Goal: Task Accomplishment & Management: Use online tool/utility

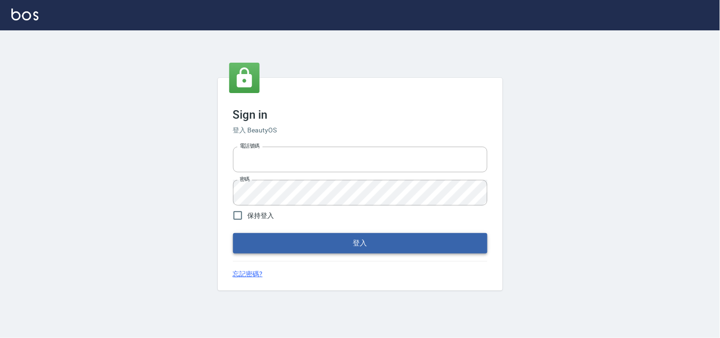
type input "28261007"
click at [355, 238] on button "登入" at bounding box center [360, 243] width 254 height 20
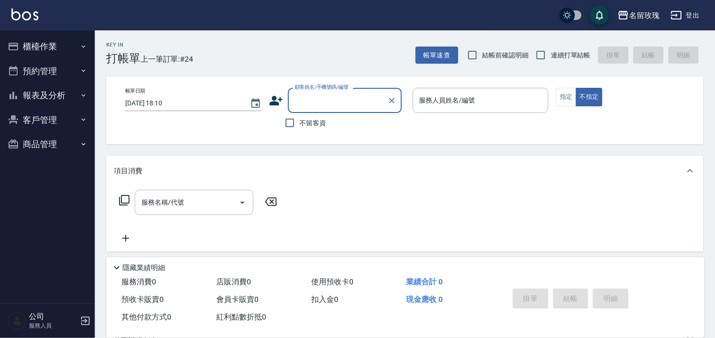
click at [304, 112] on div "顧客姓名/手機號碼/編號" at bounding box center [345, 100] width 114 height 25
click at [295, 94] on input "顧客姓名/手機號碼/編號" at bounding box center [337, 100] width 91 height 17
click at [289, 124] on input "不留客資" at bounding box center [290, 123] width 20 height 20
checkbox input "true"
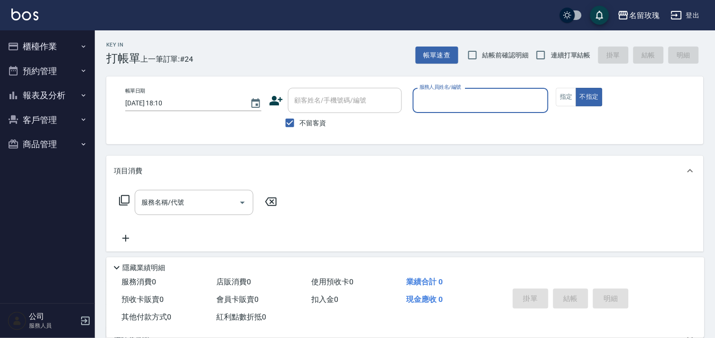
click at [487, 96] on input "服務人員姓名/編號" at bounding box center [481, 100] width 128 height 17
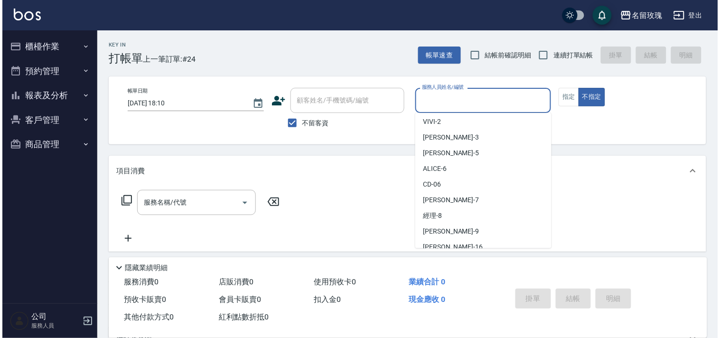
scroll to position [201, 0]
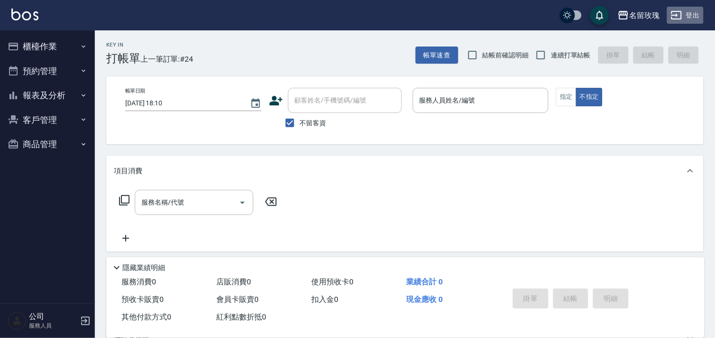
click at [688, 10] on button "登出" at bounding box center [685, 16] width 37 height 18
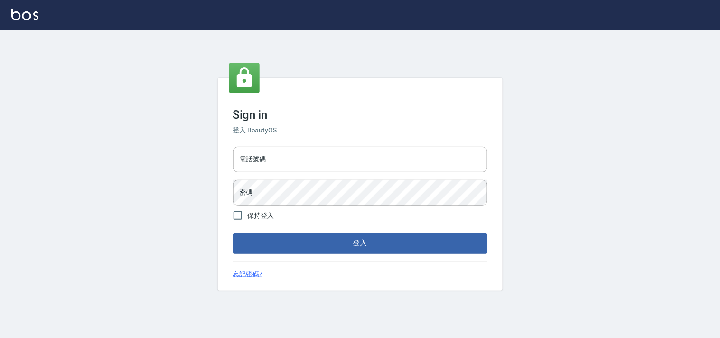
type input "28261007"
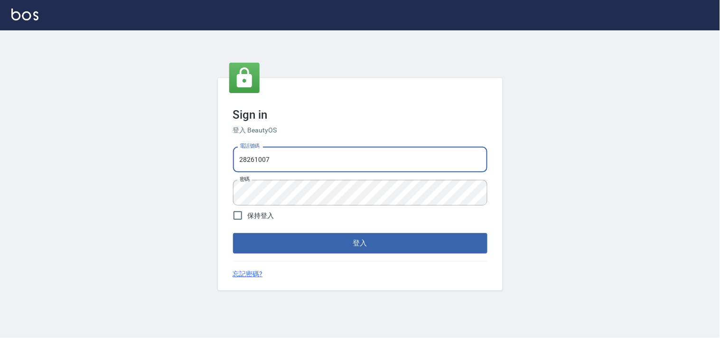
click at [283, 160] on input "28261007" at bounding box center [360, 160] width 254 height 26
type input "28362778"
click at [387, 237] on button "登入" at bounding box center [360, 243] width 254 height 20
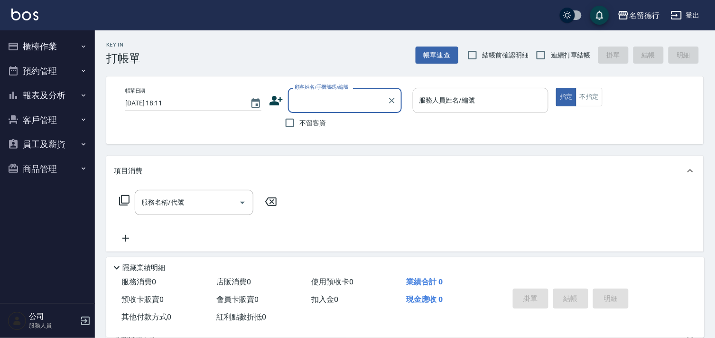
click at [447, 105] on input "服務人員姓名/編號" at bounding box center [481, 100] width 128 height 17
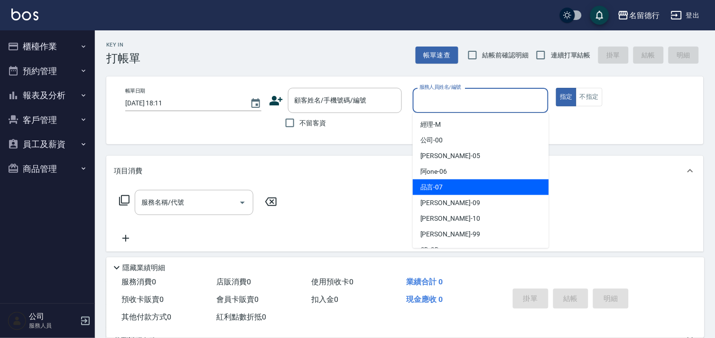
click at [478, 189] on div "品言 -07" at bounding box center [481, 187] width 136 height 16
type input "品言-07"
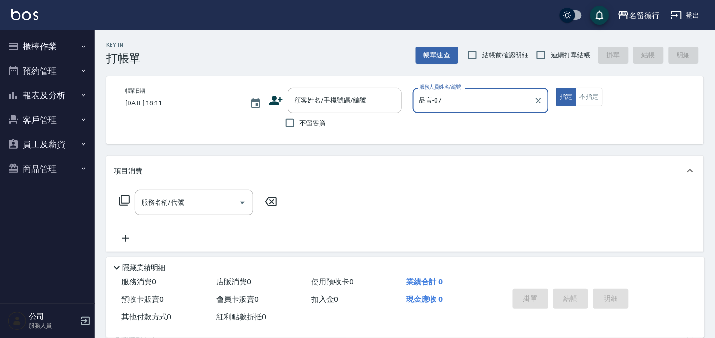
click at [303, 120] on span "不留客資" at bounding box center [313, 123] width 27 height 10
click at [300, 120] on input "不留客資" at bounding box center [290, 123] width 20 height 20
checkbox input "true"
click at [164, 206] on div "服務名稱/代號 服務名稱/代號" at bounding box center [194, 202] width 119 height 25
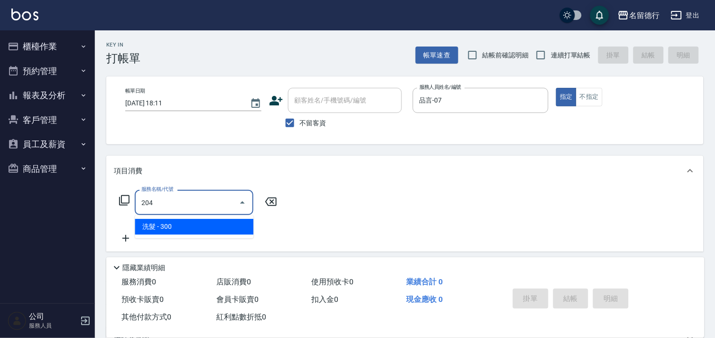
click at [244, 228] on span "洗髮 - 300" at bounding box center [194, 227] width 119 height 16
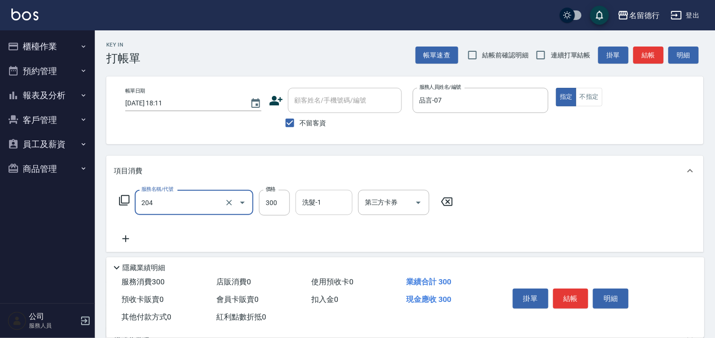
click at [312, 206] on div "洗髮-1 洗髮-1" at bounding box center [324, 202] width 57 height 25
type input "洗髮(204)"
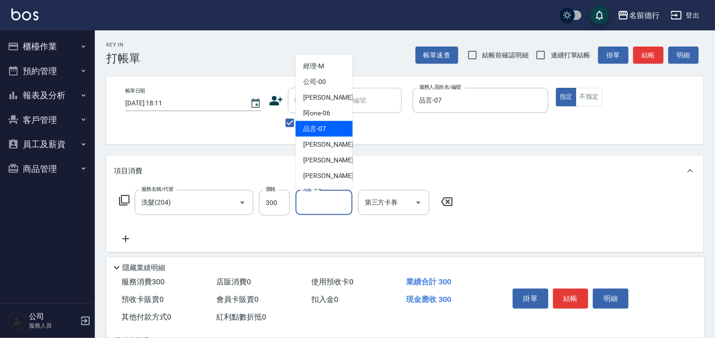
click at [321, 127] on span "品言 -07" at bounding box center [314, 129] width 23 height 10
type input "品言-07"
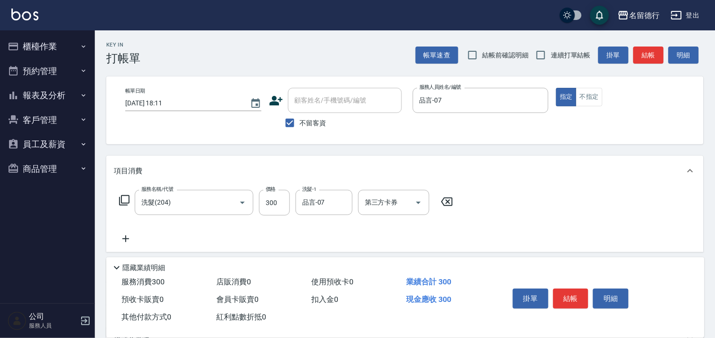
click at [599, 178] on div "項目消費" at bounding box center [405, 171] width 598 height 30
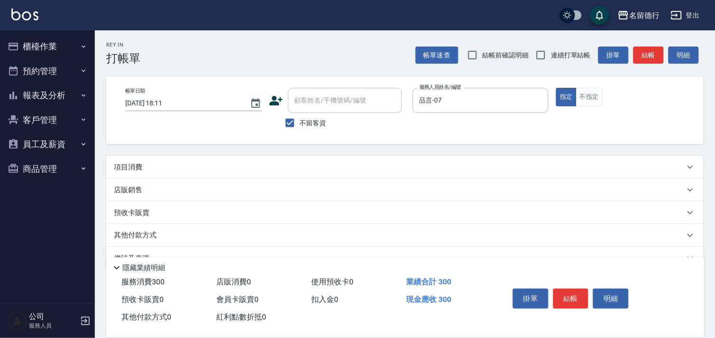
click at [547, 176] on div "項目消費" at bounding box center [405, 167] width 598 height 23
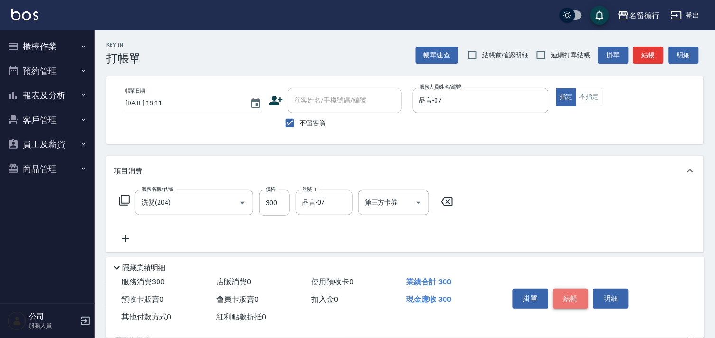
click at [566, 295] on button "結帳" at bounding box center [572, 299] width 36 height 20
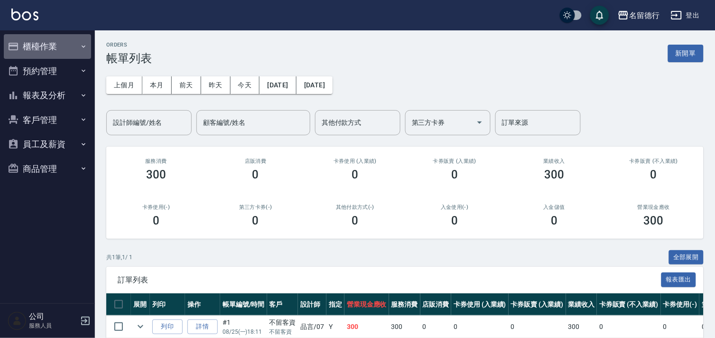
click at [26, 47] on button "櫃檯作業" at bounding box center [47, 46] width 87 height 25
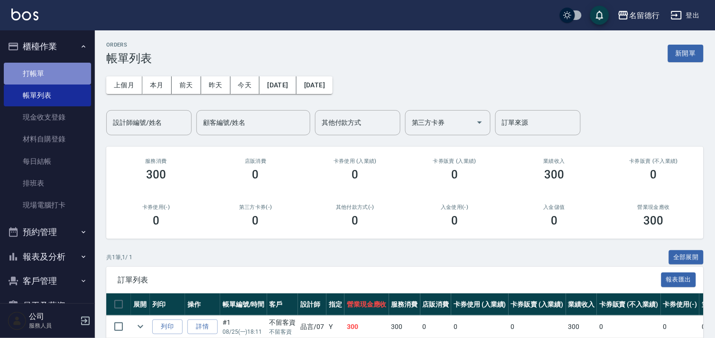
click at [60, 79] on link "打帳單" at bounding box center [47, 74] width 87 height 22
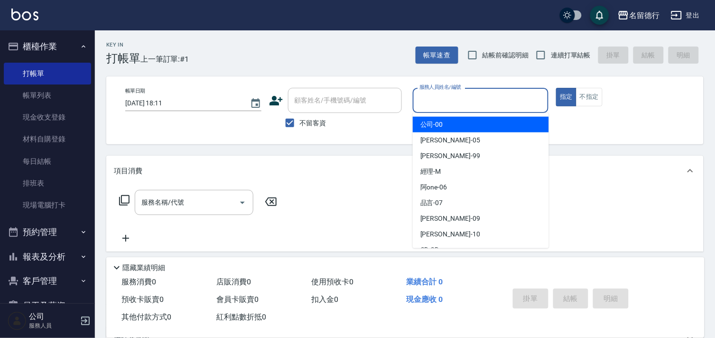
click at [486, 102] on input "服務人員姓名/編號" at bounding box center [481, 100] width 128 height 17
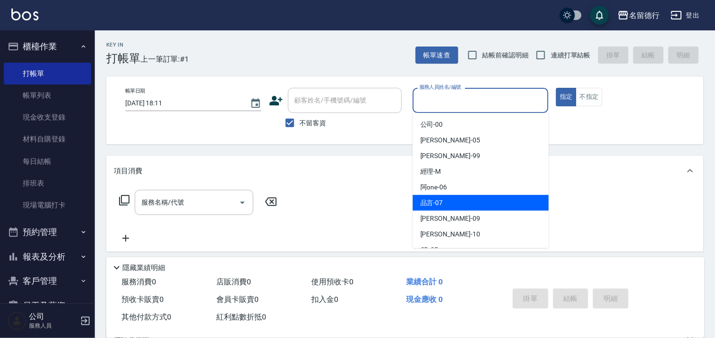
click at [444, 206] on div "品言 -07" at bounding box center [481, 203] width 136 height 16
type input "品言-07"
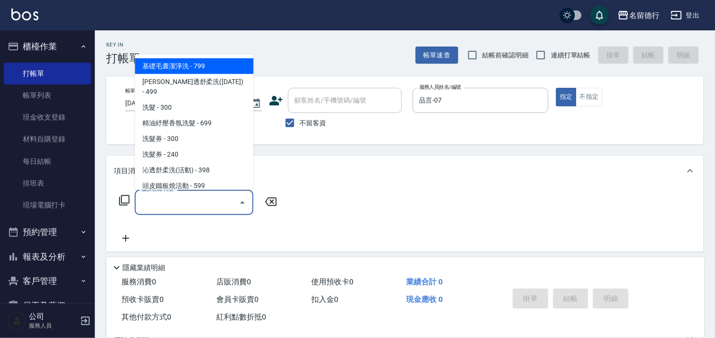
click at [154, 209] on input "服務名稱/代號" at bounding box center [187, 202] width 96 height 17
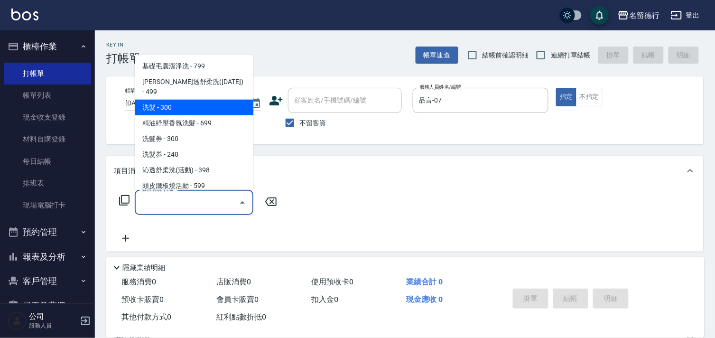
click at [187, 101] on span "洗髮 - 300" at bounding box center [194, 108] width 119 height 16
type input "洗髮(204)"
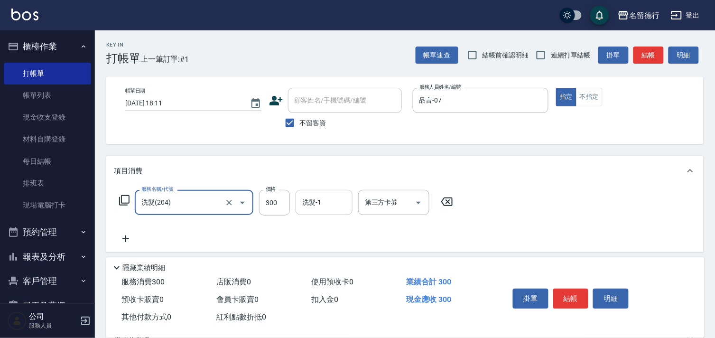
click at [333, 205] on input "洗髮-1" at bounding box center [324, 202] width 48 height 17
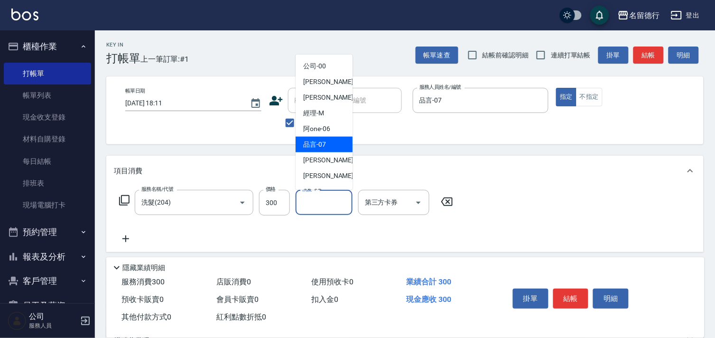
click at [321, 138] on div "品言 -07" at bounding box center [324, 145] width 57 height 16
type input "品言-07"
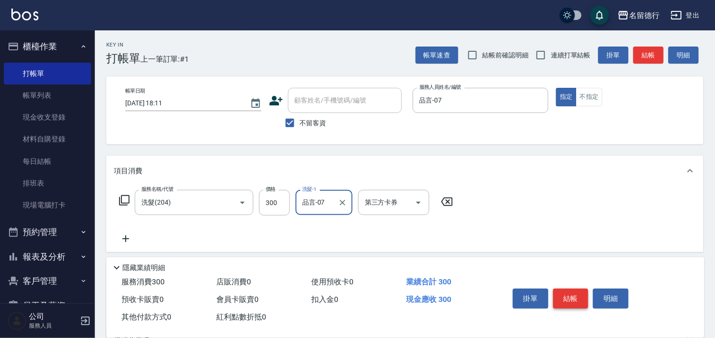
click at [573, 293] on button "結帳" at bounding box center [572, 299] width 36 height 20
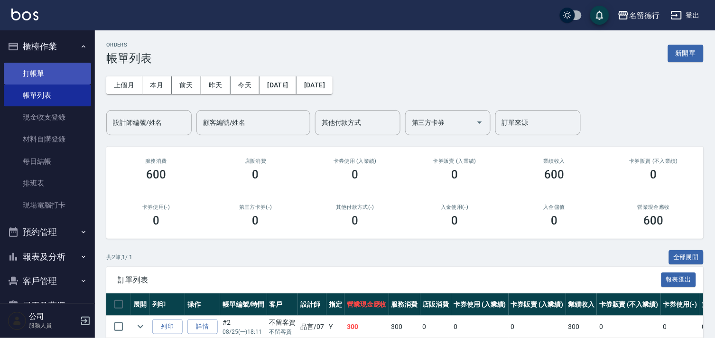
click at [46, 69] on link "打帳單" at bounding box center [47, 74] width 87 height 22
